Goal: Find contact information: Find contact information

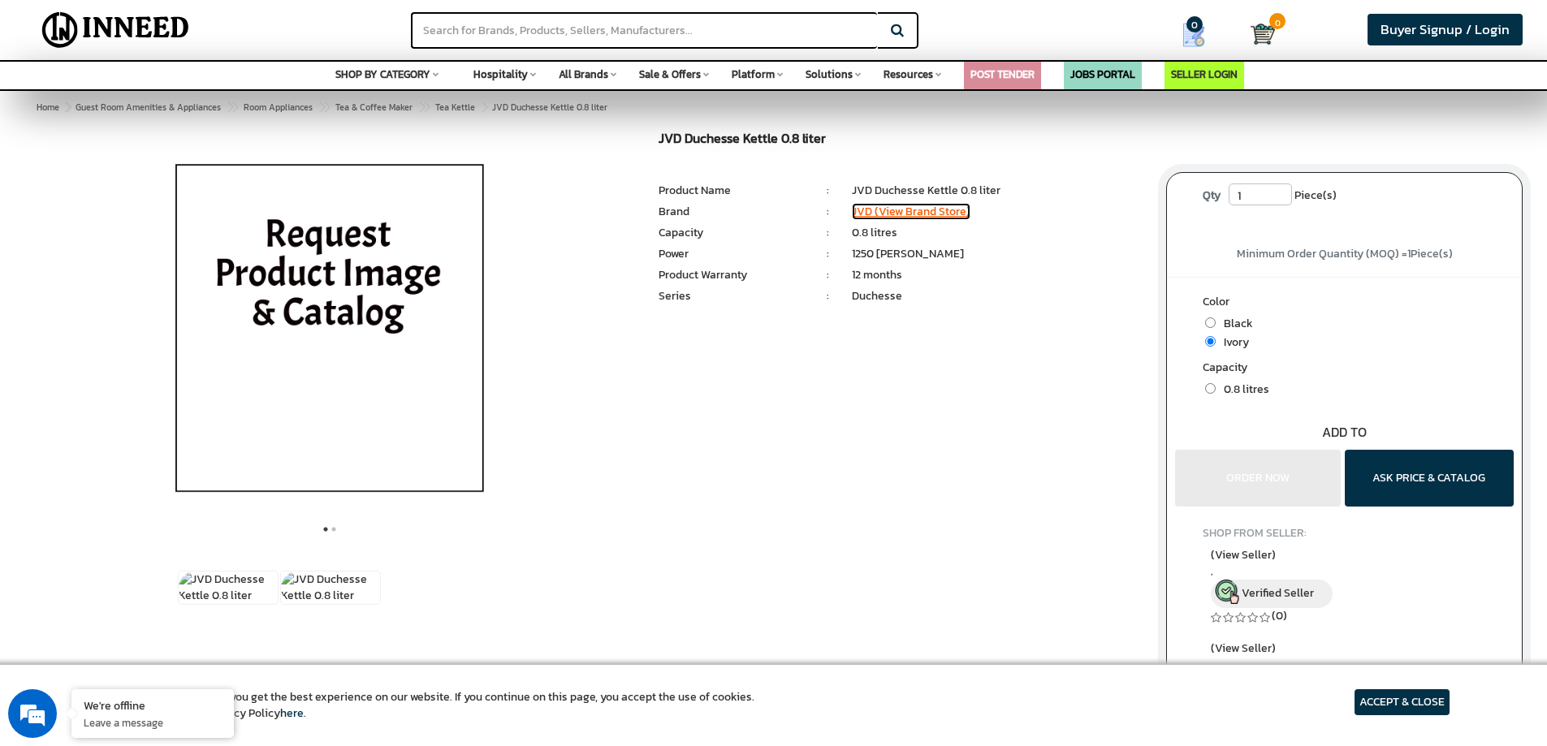
click at [936, 208] on link "JVD (View Brand Store)" at bounding box center [911, 211] width 119 height 17
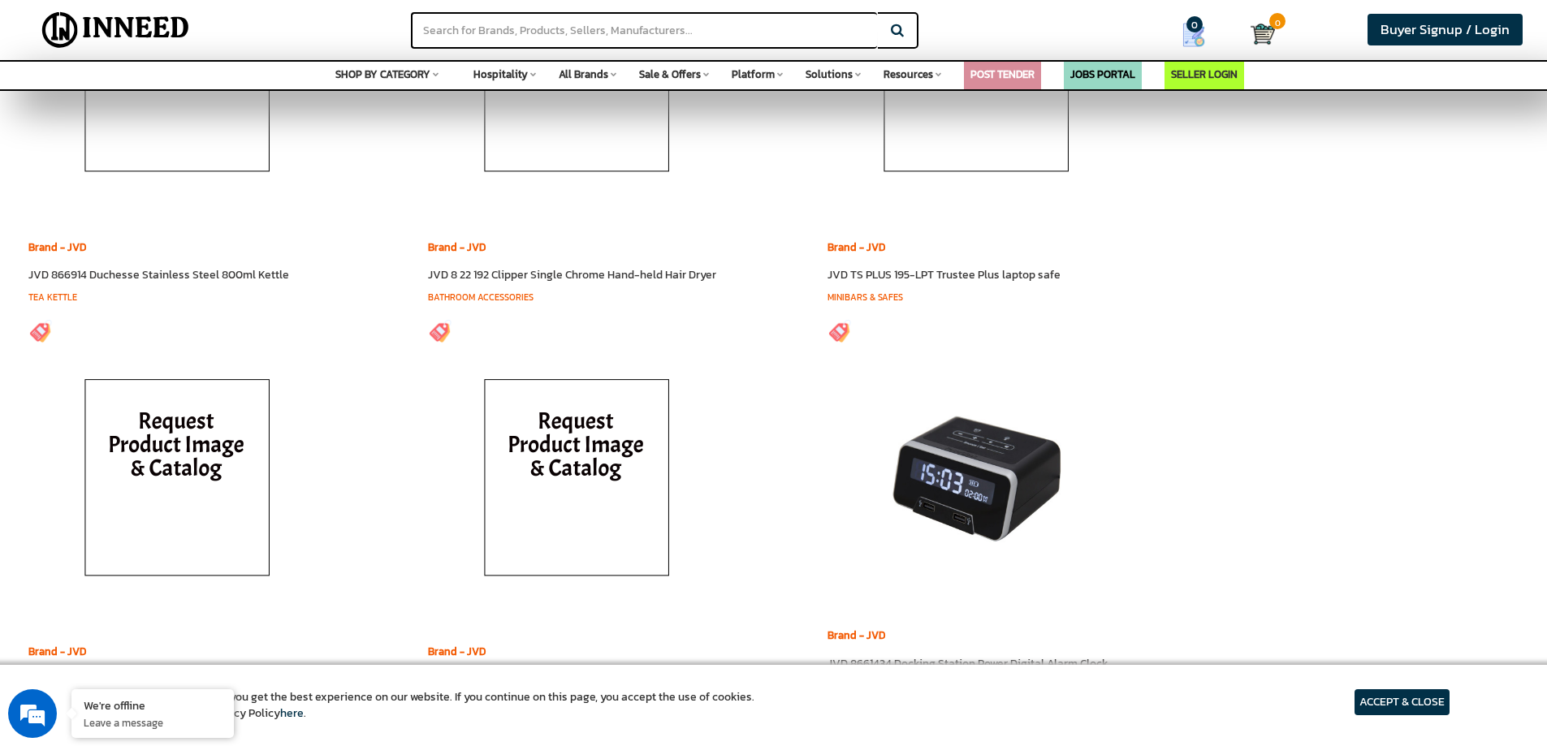
scroll to position [6898, 0]
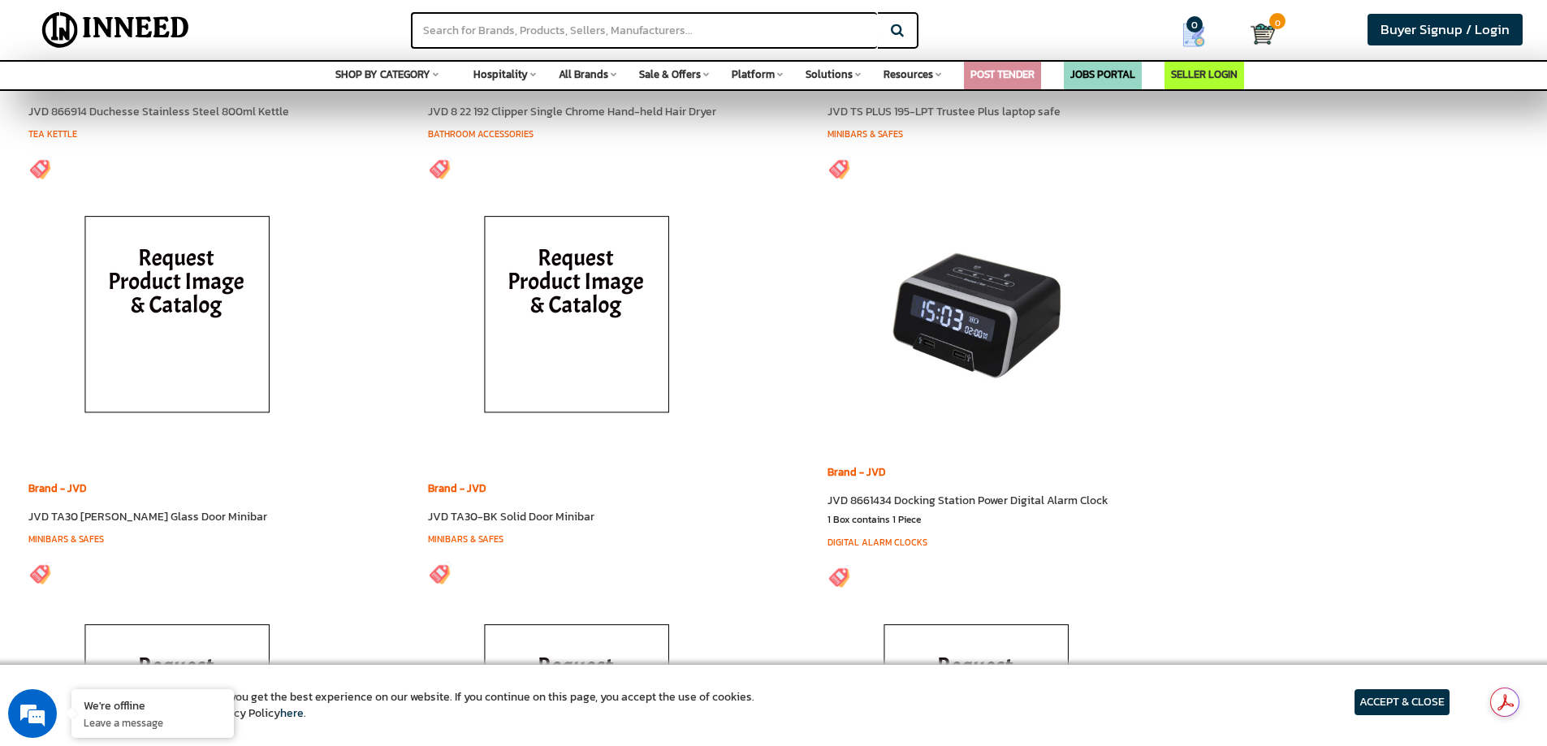
click at [1419, 707] on article "ACCEPT & CLOSE" at bounding box center [1402, 703] width 95 height 26
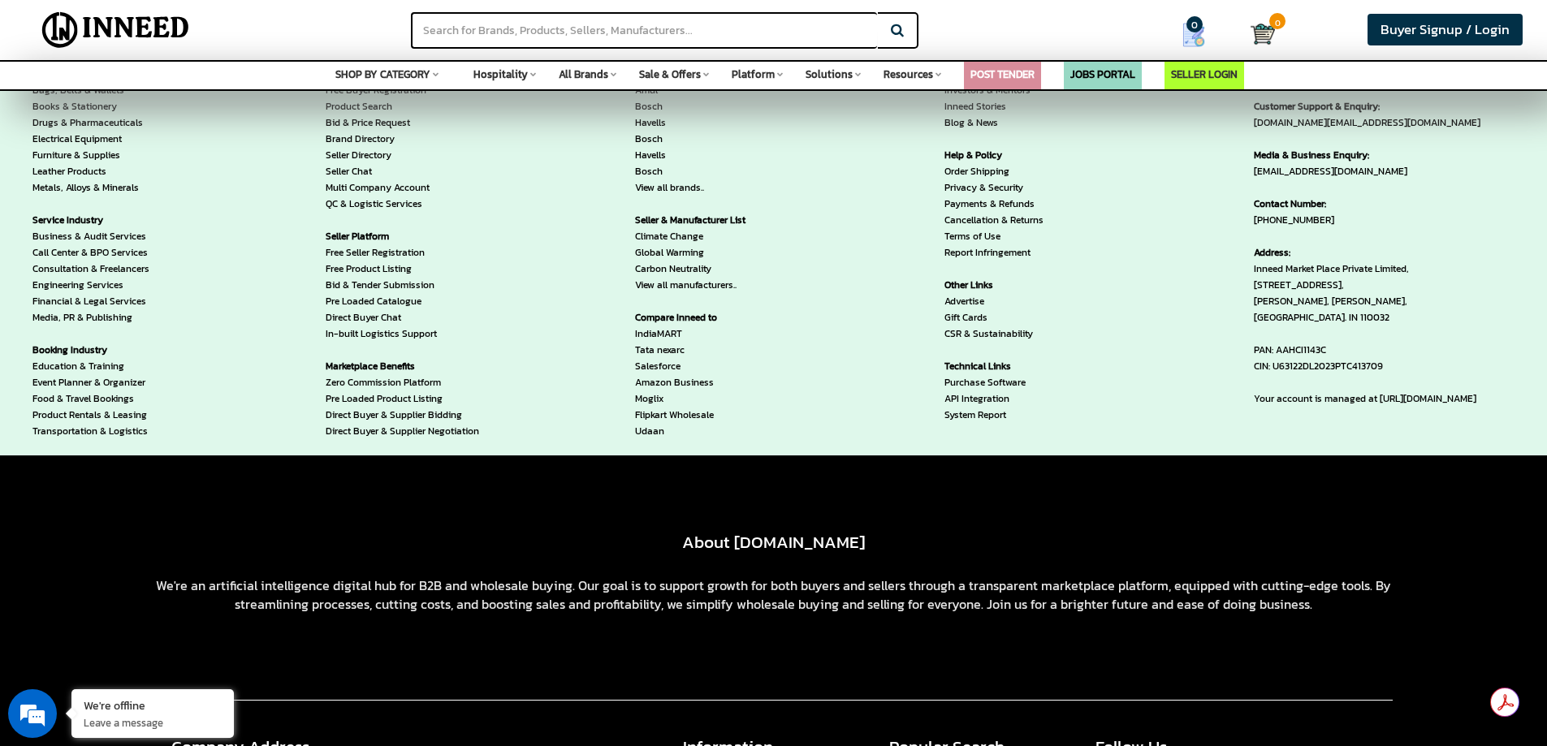
scroll to position [22519, 0]
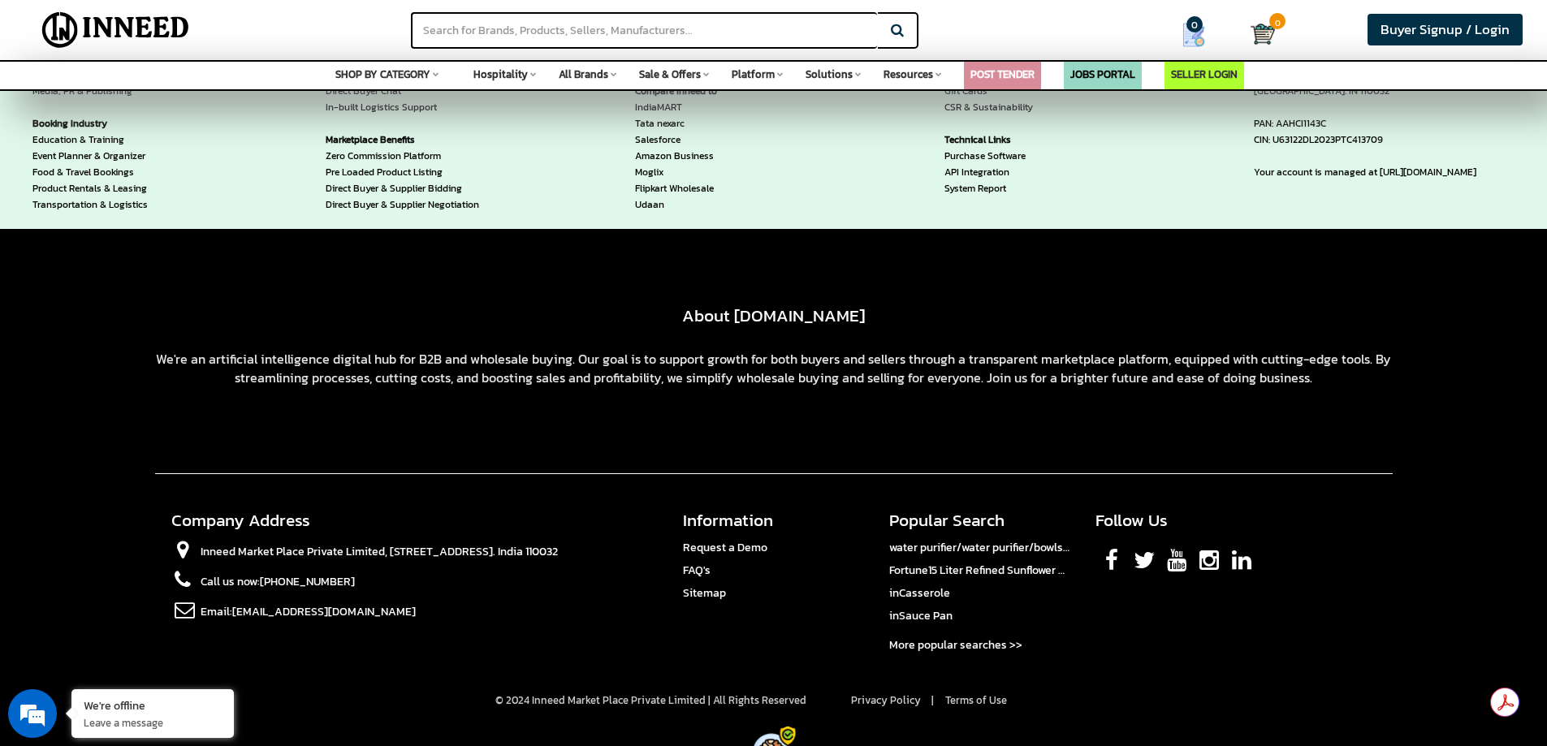
click at [345, 600] on li "Email: sales@inneed.market" at bounding box center [414, 615] width 487 height 30
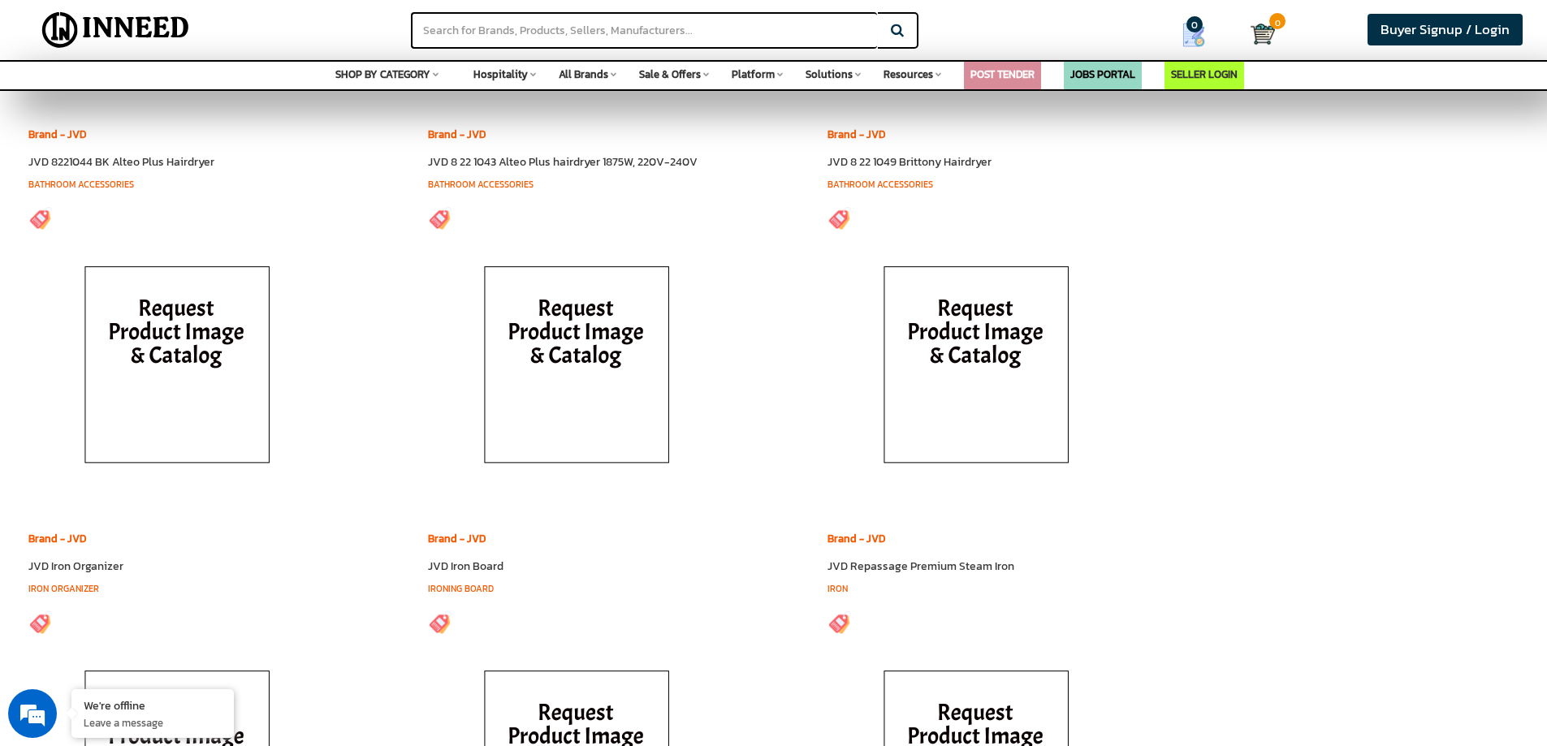
scroll to position [17890, 0]
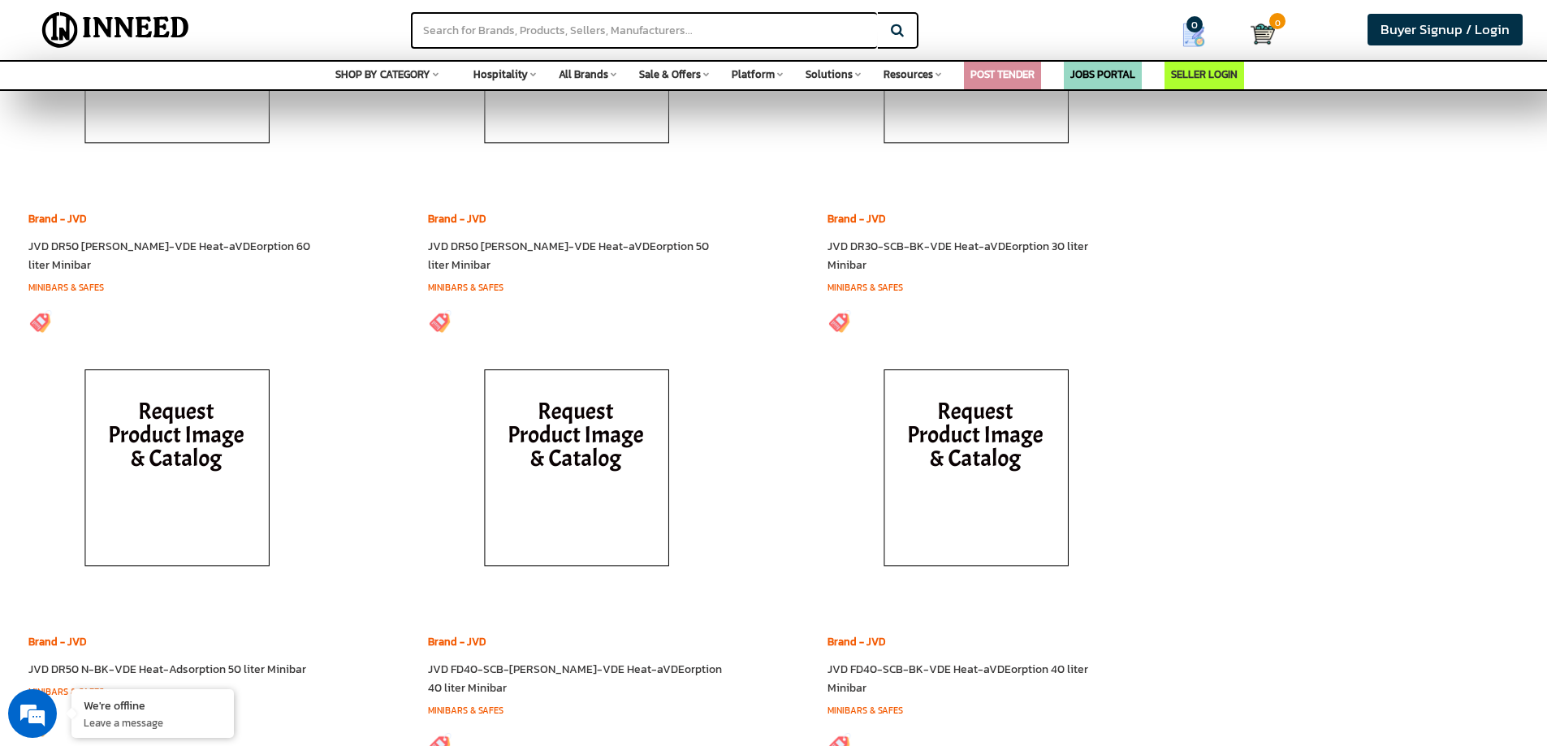
scroll to position [14550, 0]
